Goal: Task Accomplishment & Management: Use online tool/utility

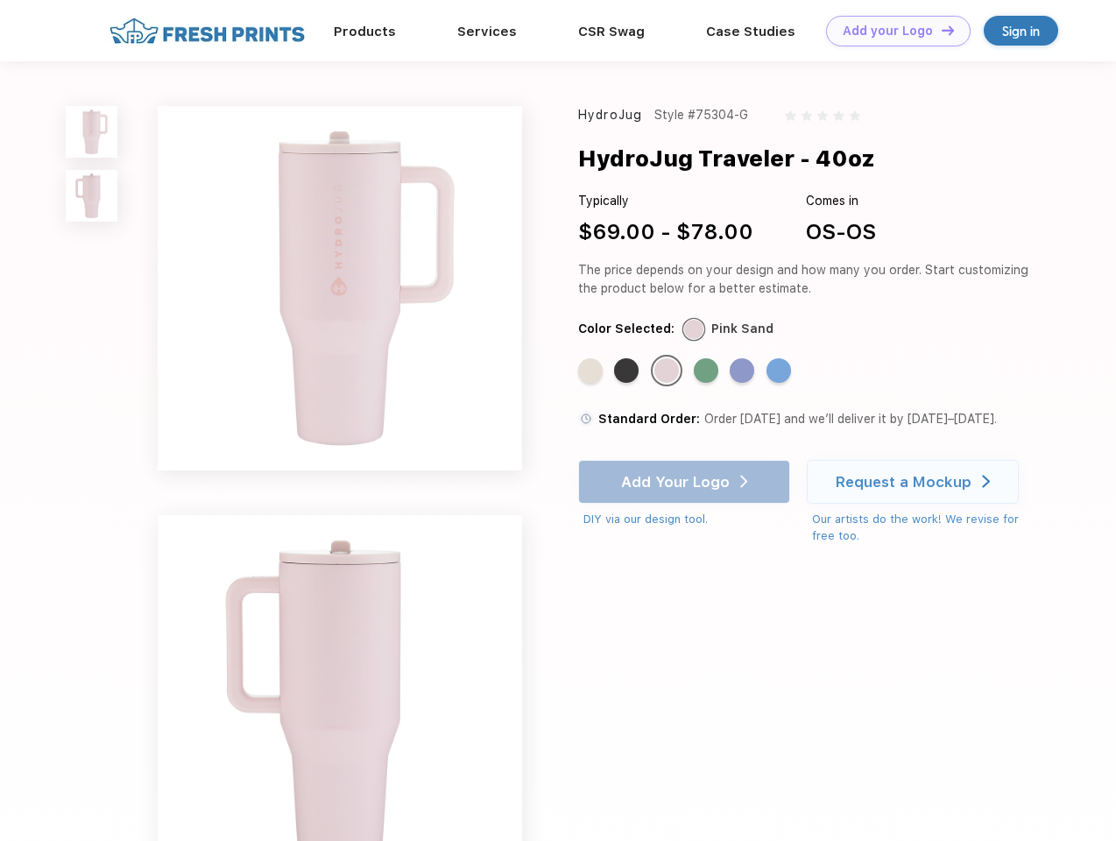
click at [892, 31] on link "Add your Logo Design Tool" at bounding box center [898, 31] width 145 height 31
click at [0, 0] on div "Design Tool" at bounding box center [0, 0] width 0 height 0
click at [940, 30] on link "Add your Logo Design Tool" at bounding box center [898, 31] width 145 height 31
click at [92, 131] on img at bounding box center [92, 132] width 52 height 52
click at [92, 196] on img at bounding box center [92, 196] width 52 height 52
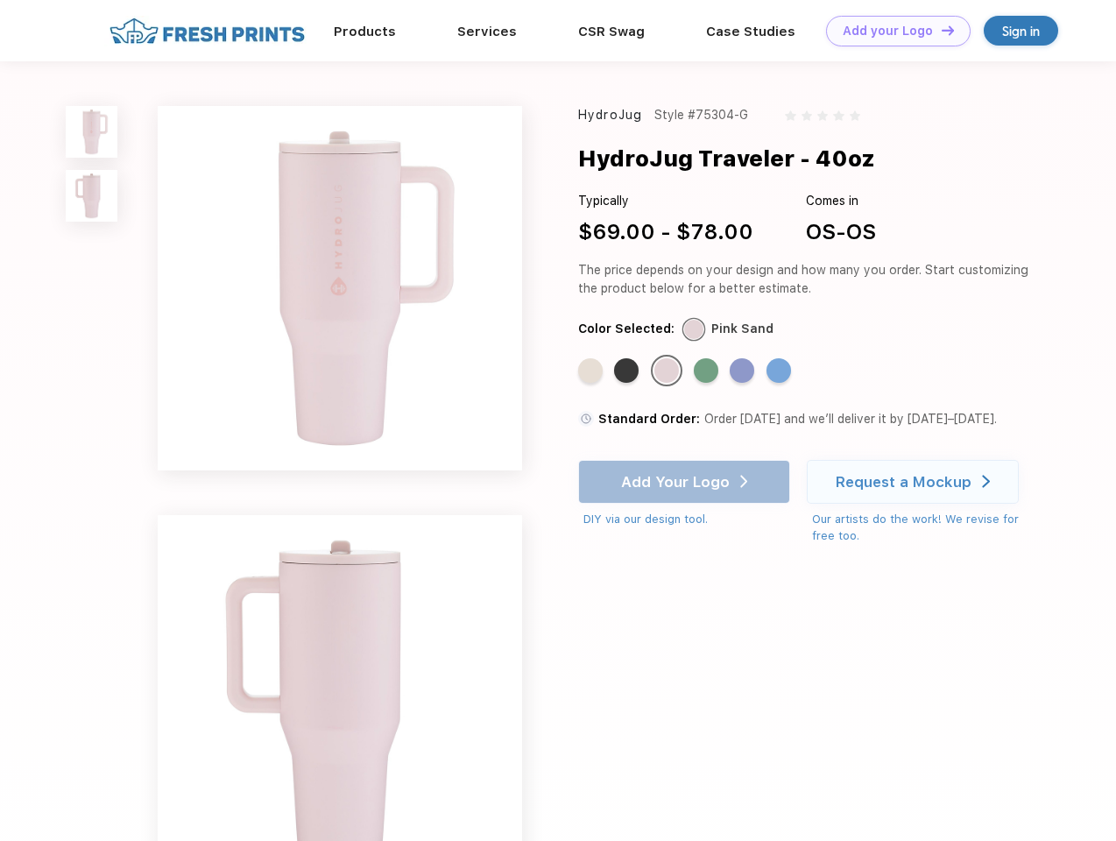
click at [592, 371] on div "Standard Color" at bounding box center [590, 370] width 25 height 25
click at [628, 371] on div "Standard Color" at bounding box center [626, 370] width 25 height 25
click at [669, 371] on div "Standard Color" at bounding box center [666, 370] width 25 height 25
click at [708, 371] on div "Standard Color" at bounding box center [706, 370] width 25 height 25
click at [744, 371] on div "Standard Color" at bounding box center [742, 370] width 25 height 25
